Goal: Transaction & Acquisition: Subscribe to service/newsletter

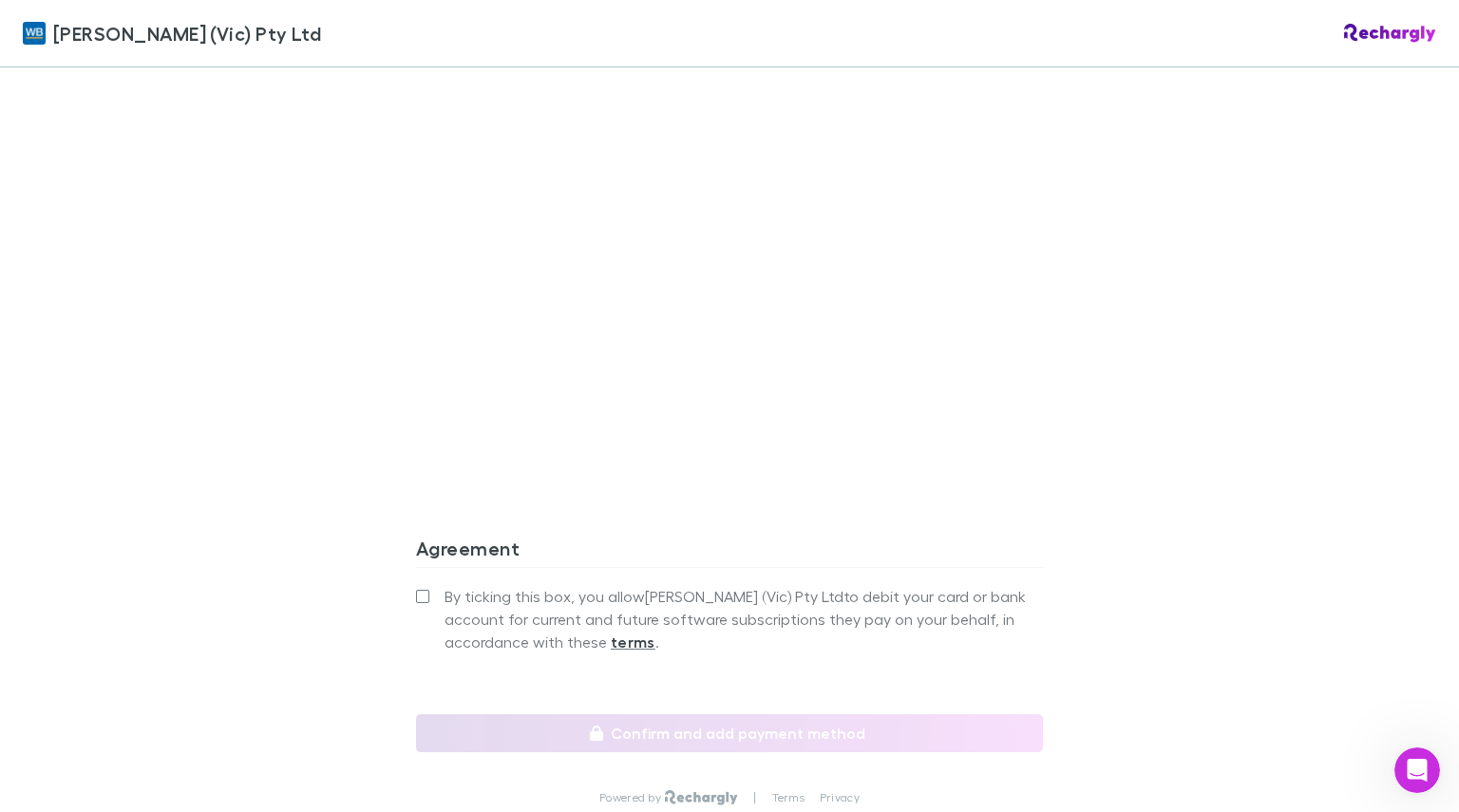
scroll to position [1571, 0]
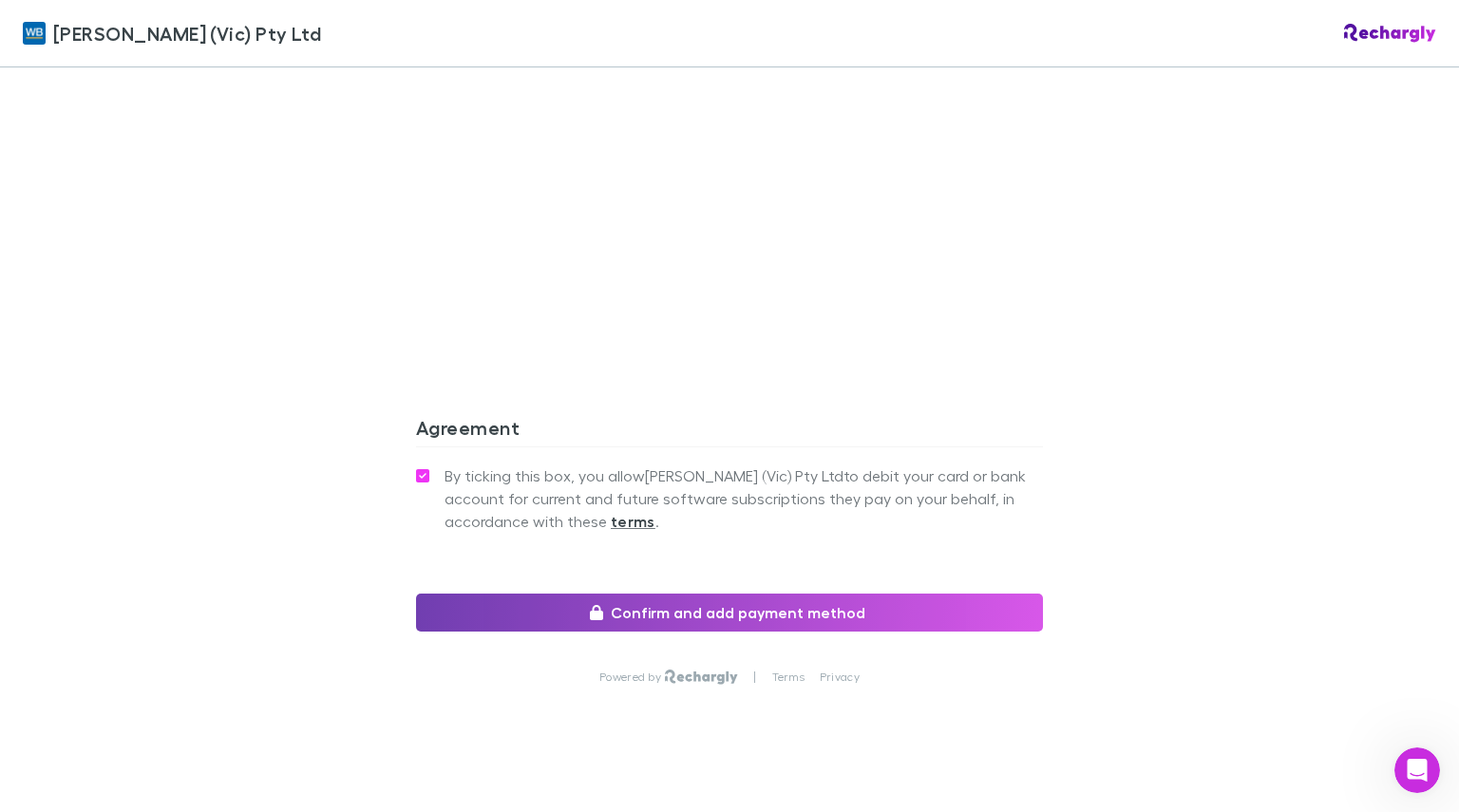
click at [518, 593] on button "Confirm and add payment method" at bounding box center [729, 613] width 627 height 38
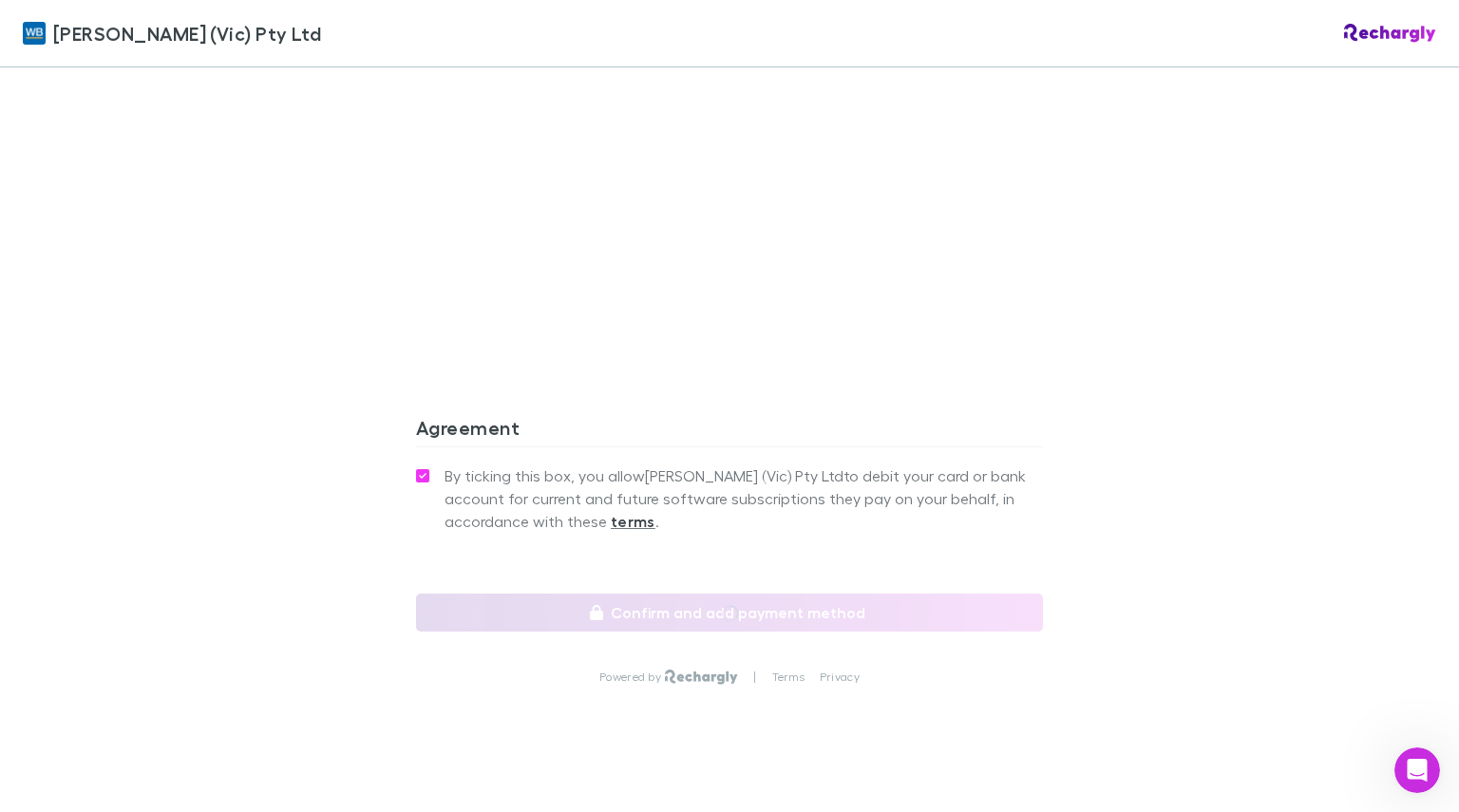
scroll to position [1639, 0]
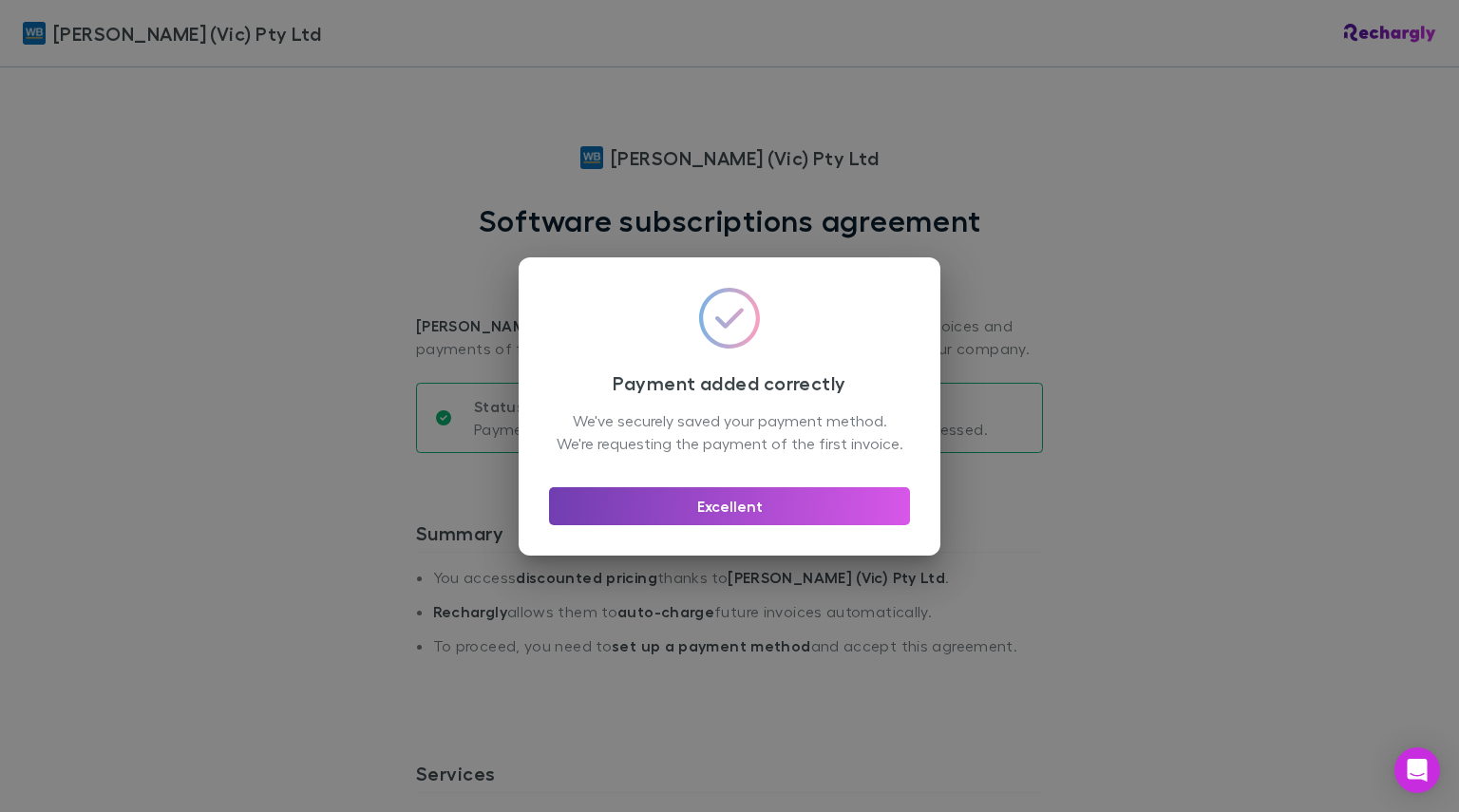
click at [621, 522] on button "Excellent" at bounding box center [729, 507] width 361 height 38
